Goal: Navigation & Orientation: Find specific page/section

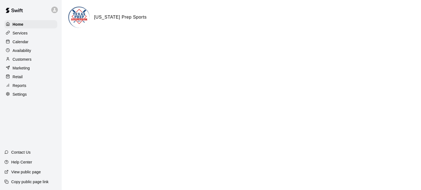
click at [25, 43] on p "Calendar" at bounding box center [21, 41] width 16 height 5
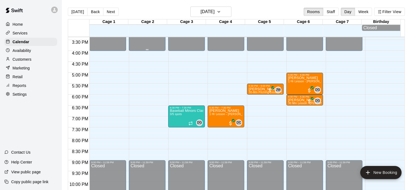
scroll to position [337, 0]
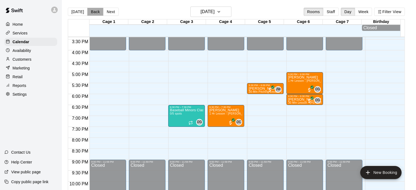
click at [94, 11] on button "Back" at bounding box center [95, 12] width 16 height 8
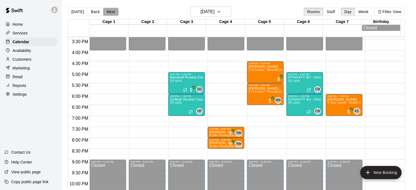
click at [110, 9] on button "Next" at bounding box center [110, 12] width 15 height 8
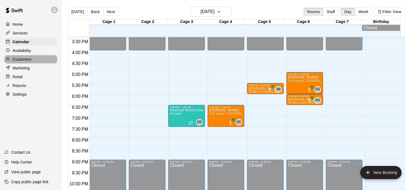
click at [27, 61] on p "Customers" at bounding box center [22, 59] width 19 height 5
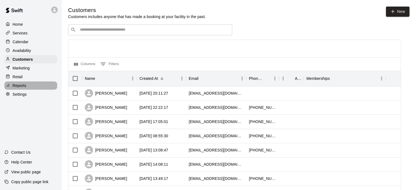
click at [23, 88] on p "Reports" at bounding box center [20, 85] width 14 height 5
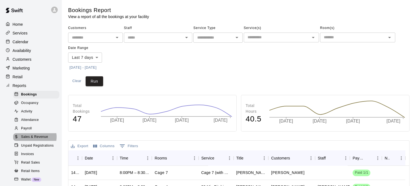
click at [34, 140] on span "Sales & Revenue" at bounding box center [34, 136] width 27 height 5
